Goal: Task Accomplishment & Management: Manage account settings

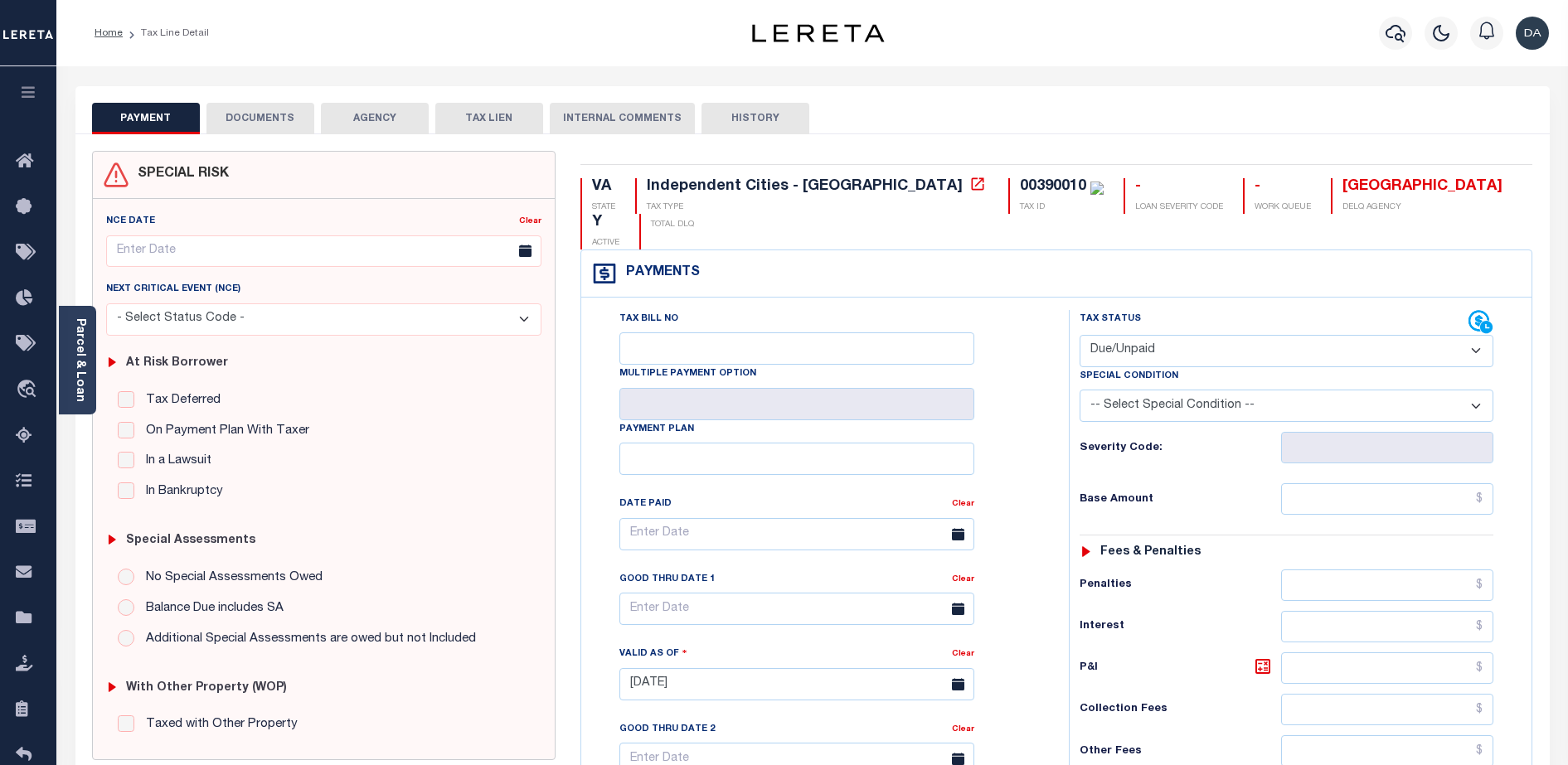
select select "DUE"
click at [484, 120] on button "TAX LIEN" at bounding box center [488, 118] width 108 height 31
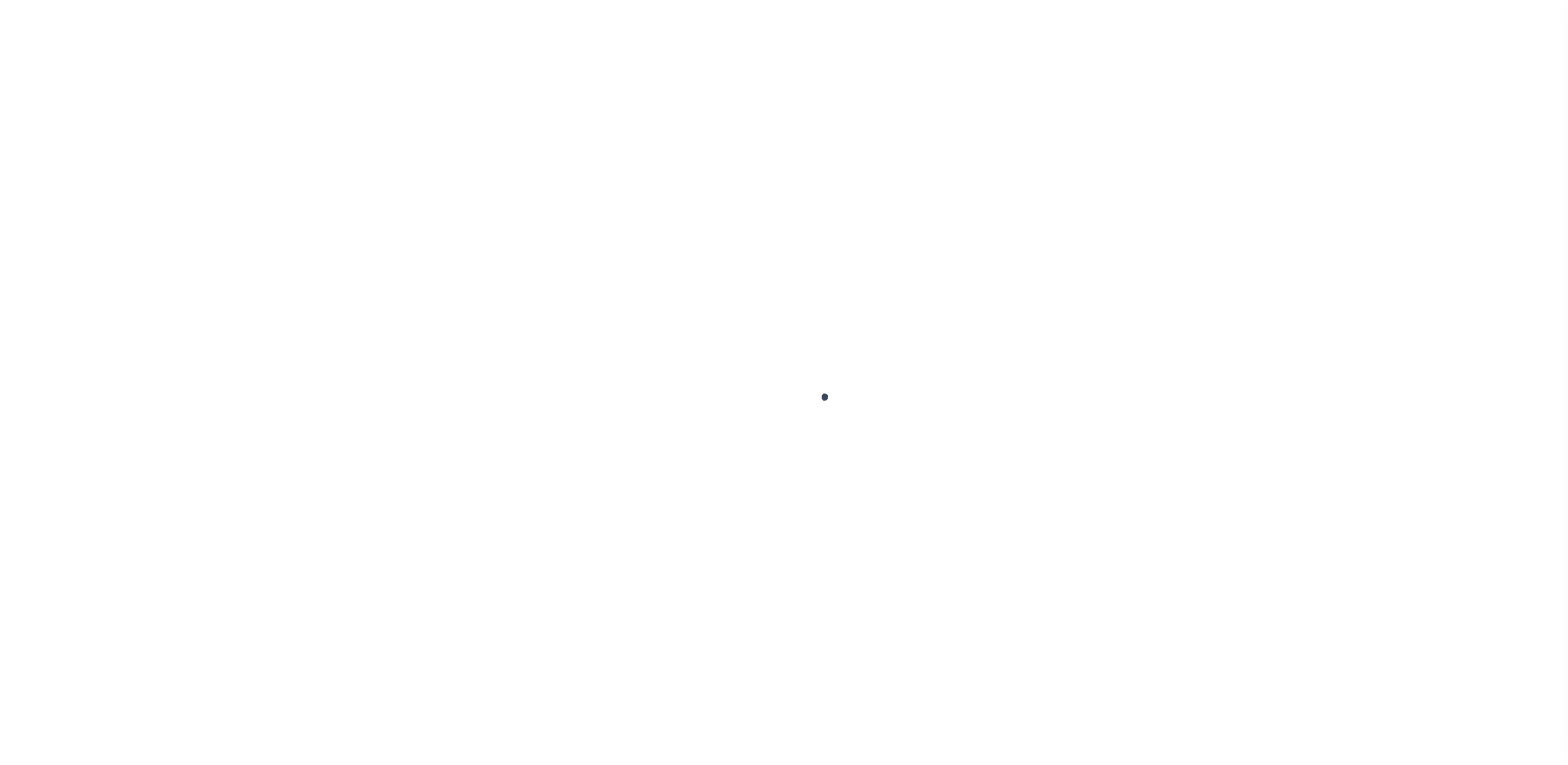
select select "DUE"
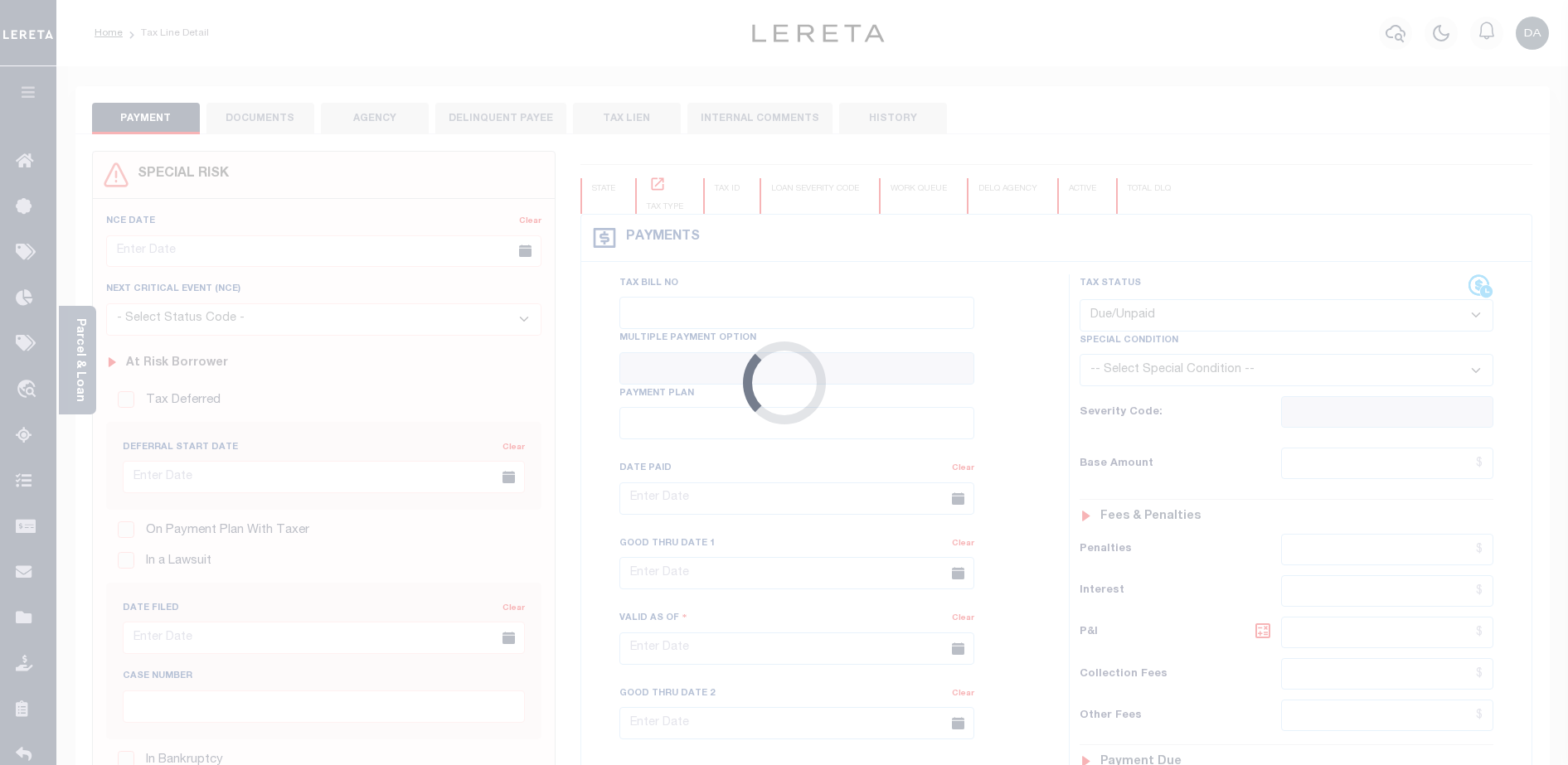
type input "[DATE]"
type input "$1,200.1"
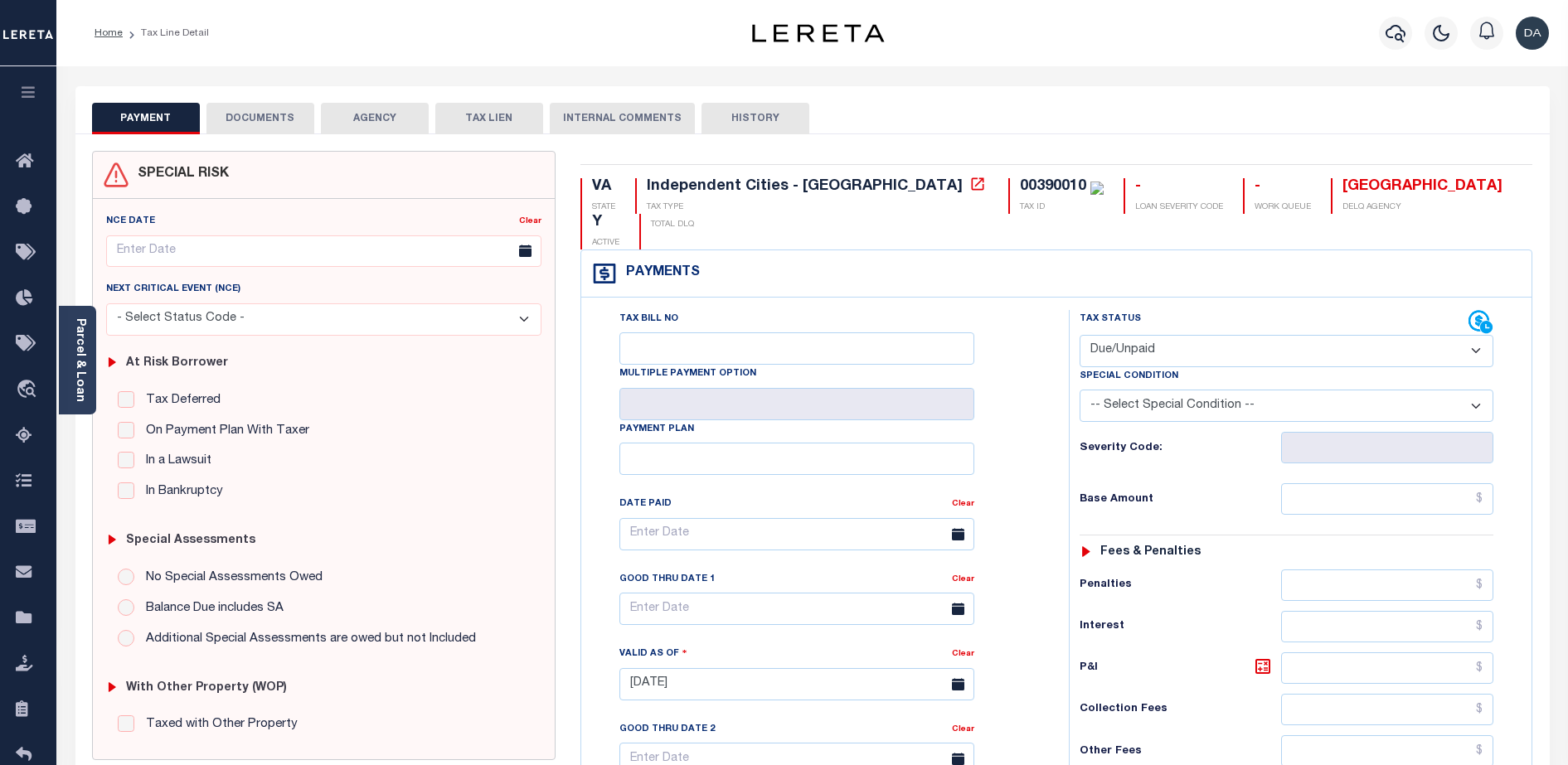
click at [479, 127] on button "TAX LIEN" at bounding box center [488, 118] width 108 height 31
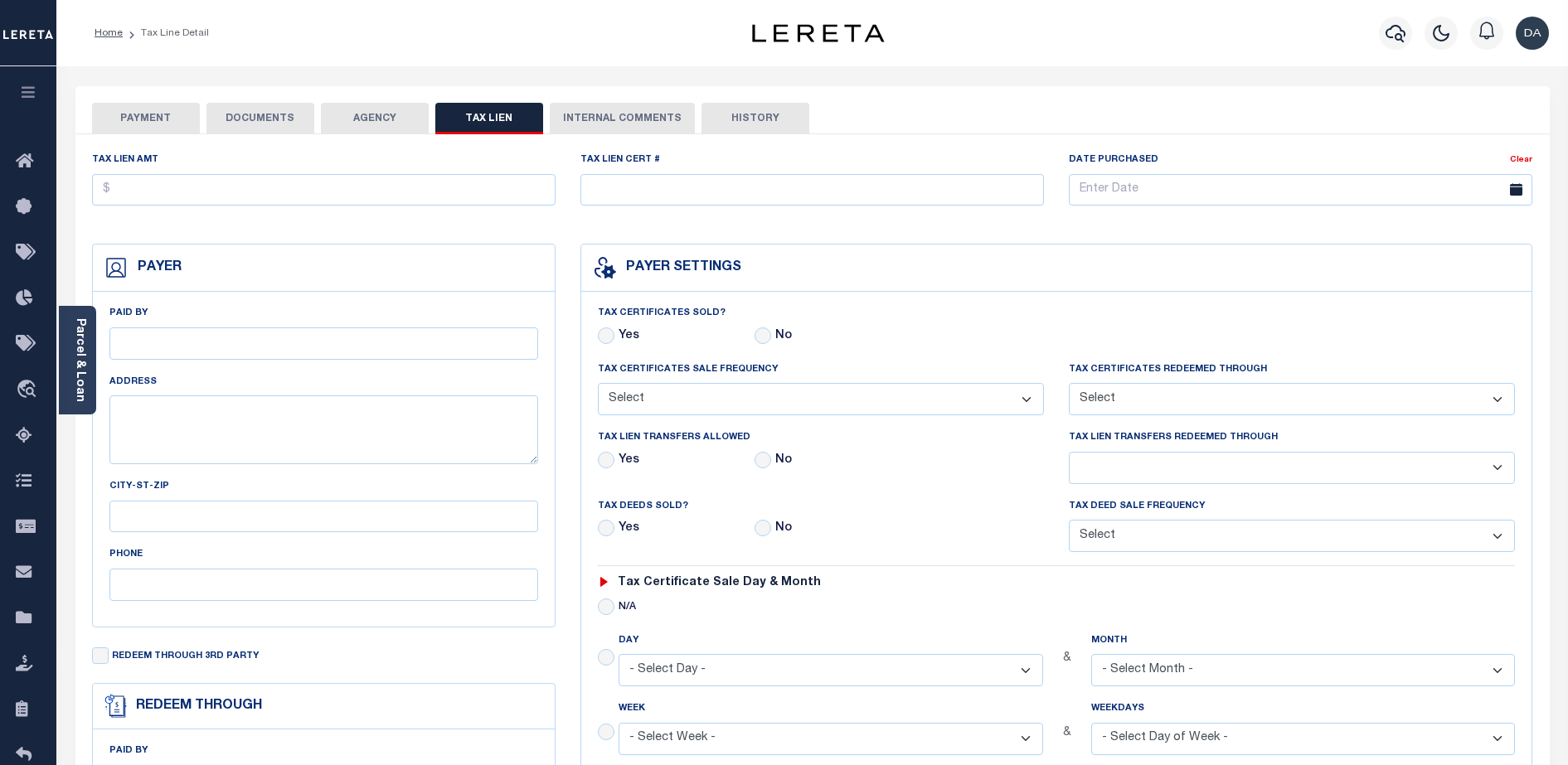
checkbox input "false"
radio input "true"
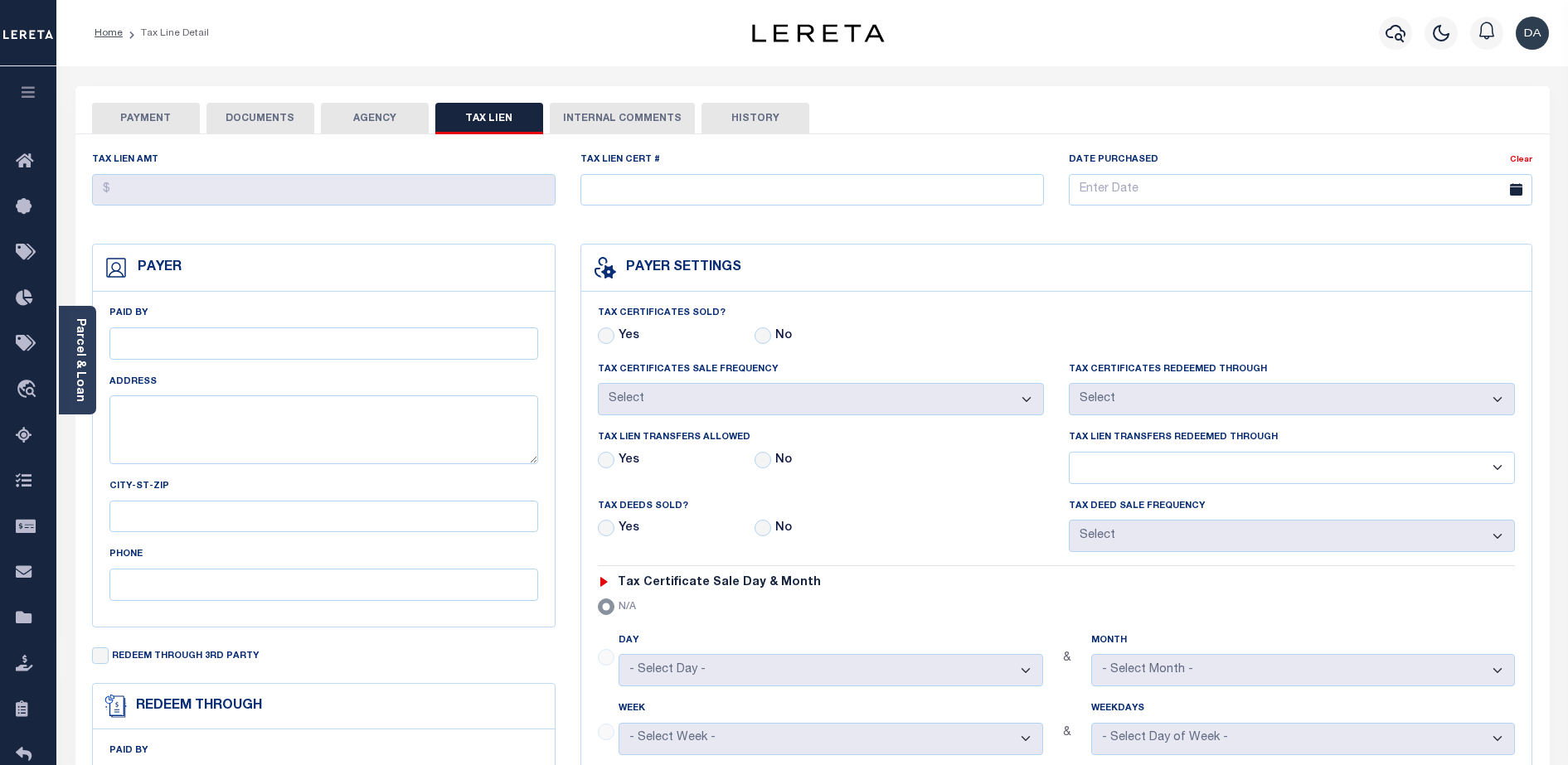
click at [181, 107] on button "PAYMENT" at bounding box center [145, 118] width 108 height 31
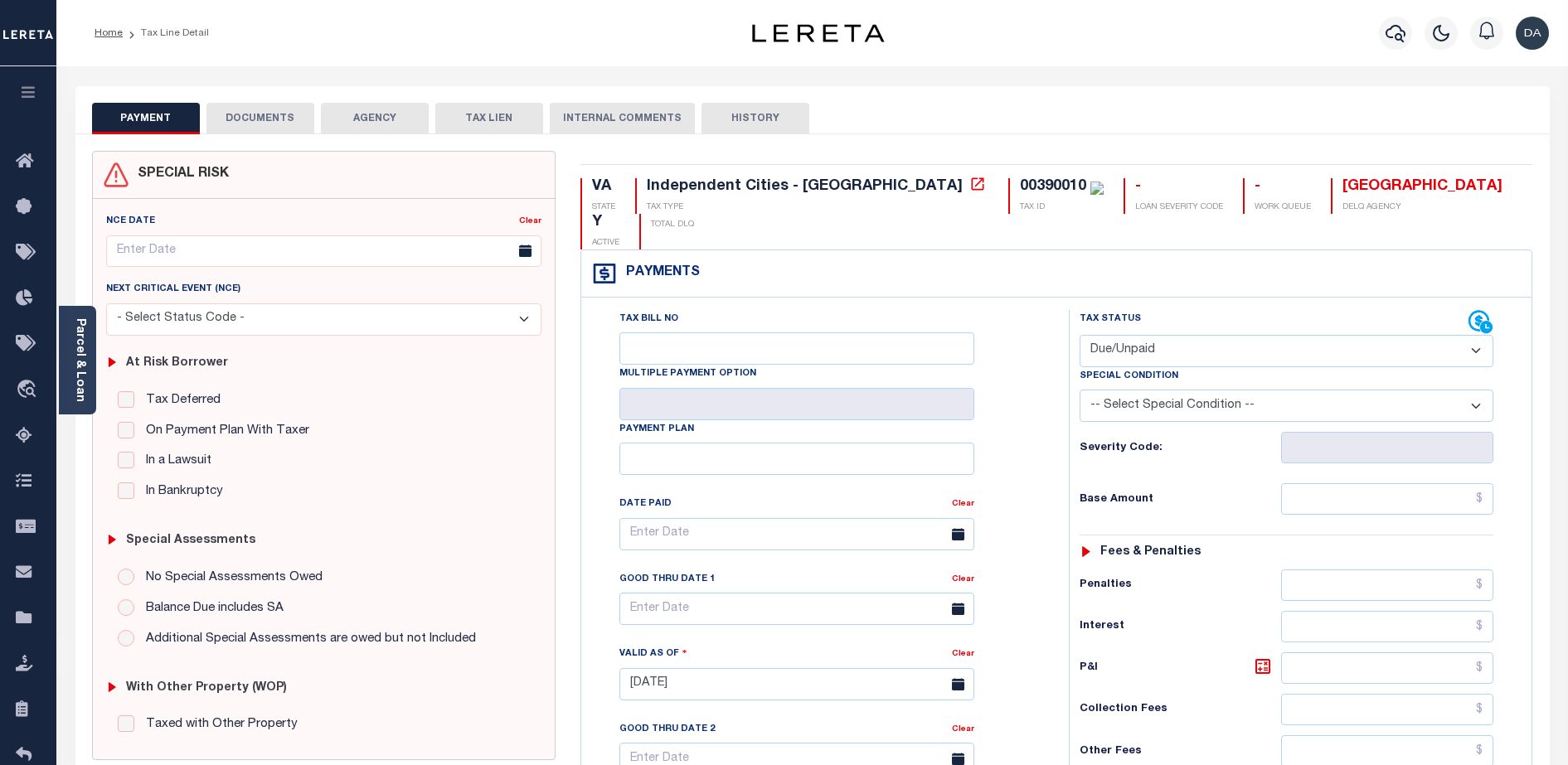
click at [738, 119] on button "HISTORY" at bounding box center [755, 118] width 108 height 31
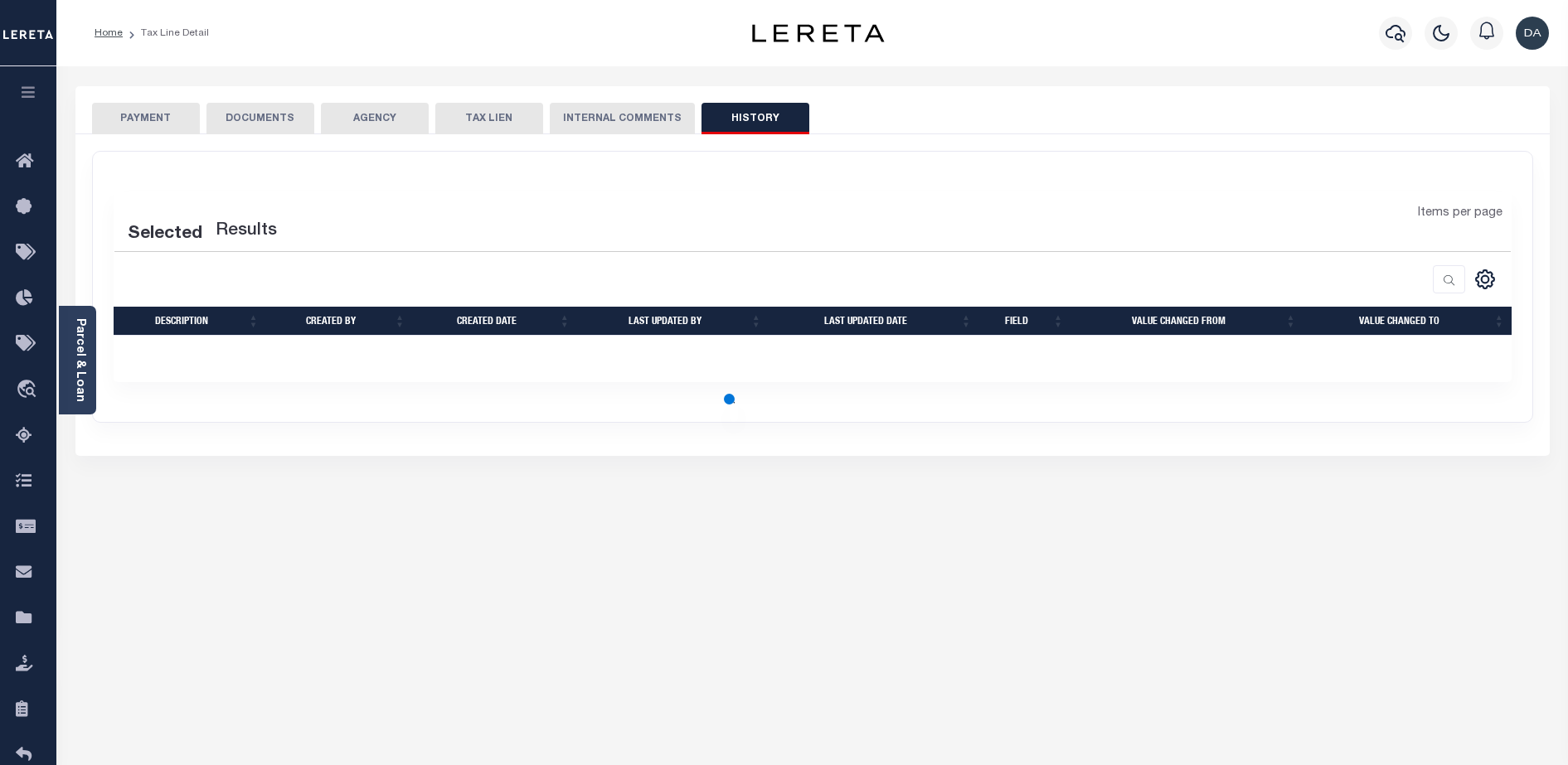
select select "50"
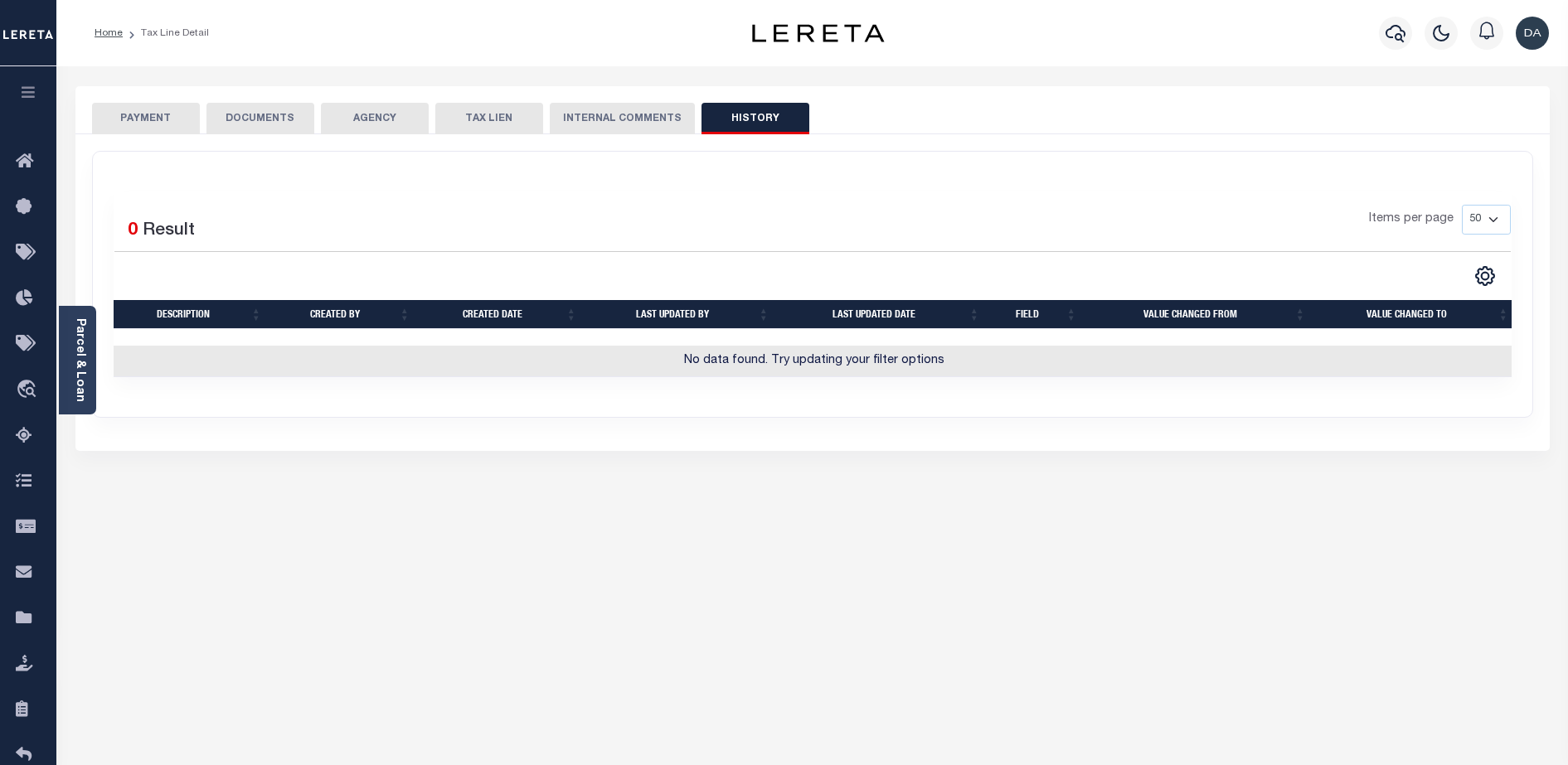
click at [132, 121] on button "PAYMENT" at bounding box center [145, 118] width 108 height 31
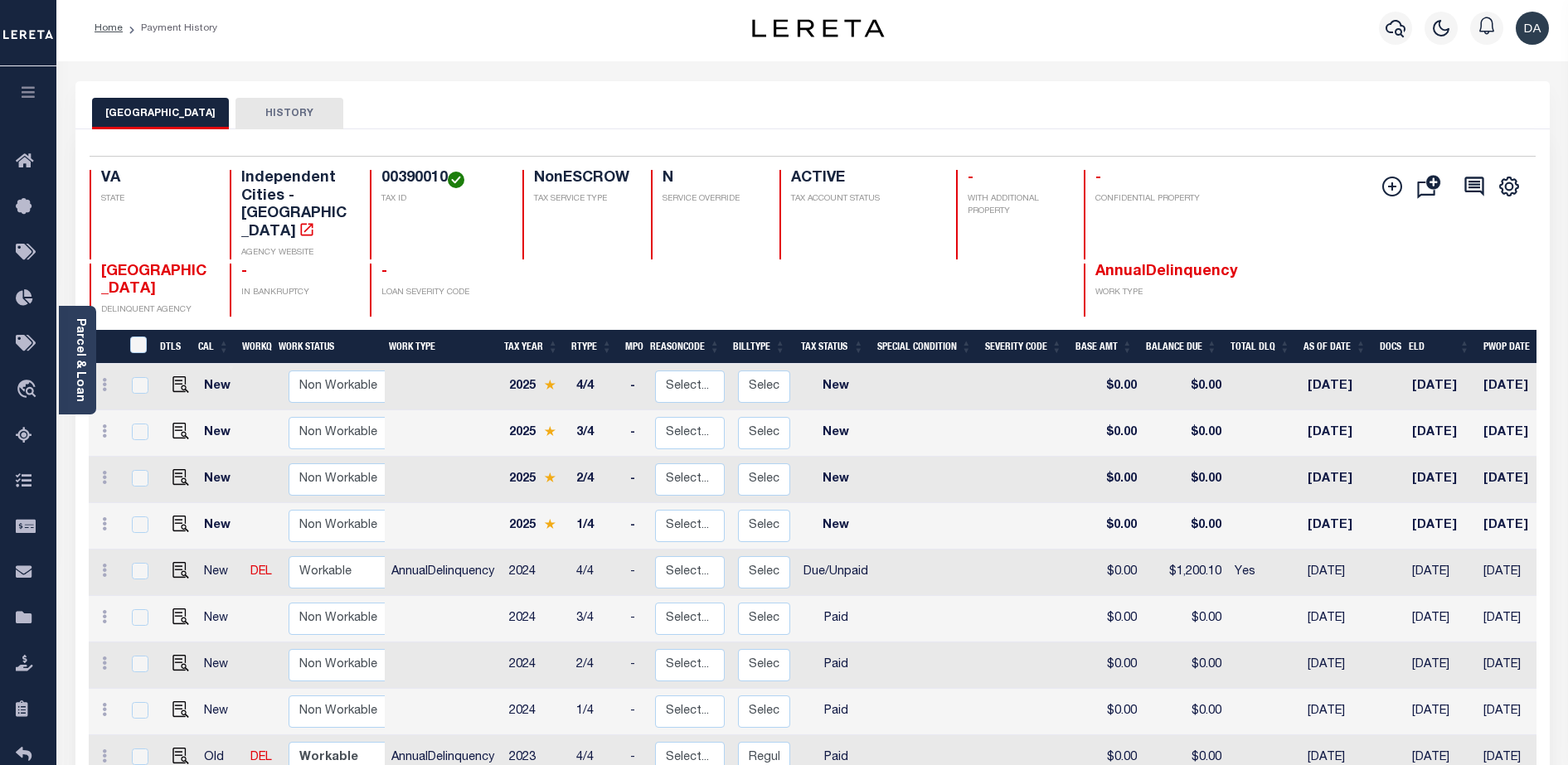
scroll to position [5, 0]
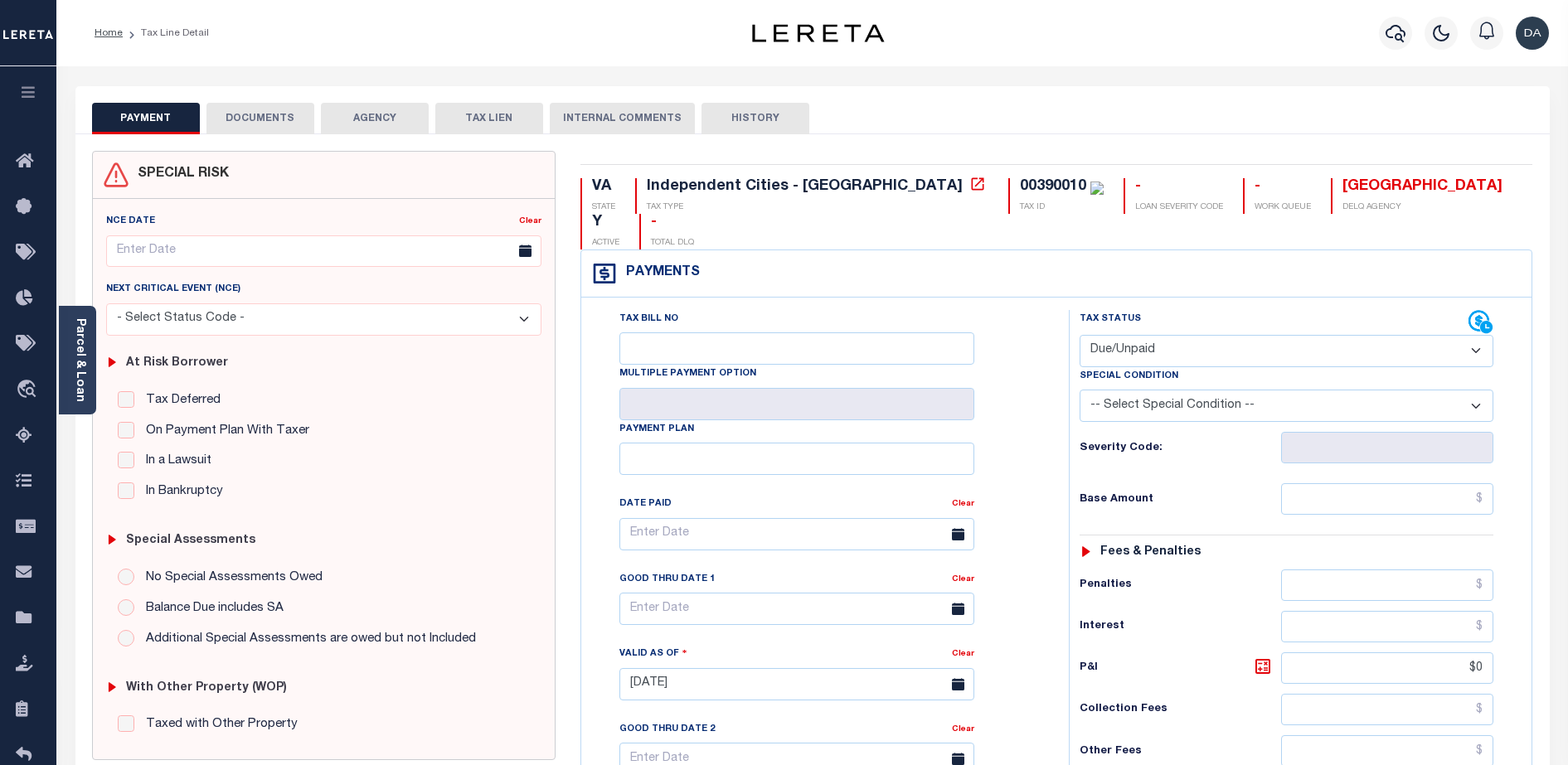
select select "DUE"
click at [431, 37] on div "Home Tax Line Detail" at bounding box center [388, 33] width 614 height 35
